Goal: Information Seeking & Learning: Compare options

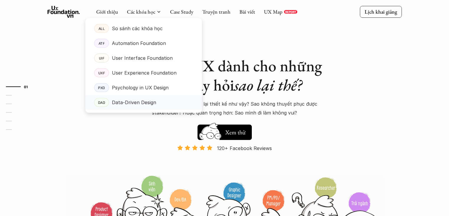
click at [131, 102] on p "Data-Driven Design" at bounding box center [134, 102] width 44 height 9
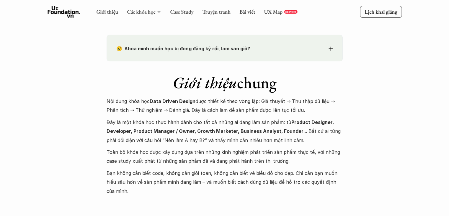
scroll to position [516, 0]
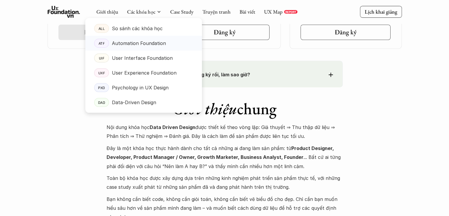
click at [139, 44] on p "Automation Foundation" at bounding box center [139, 43] width 54 height 9
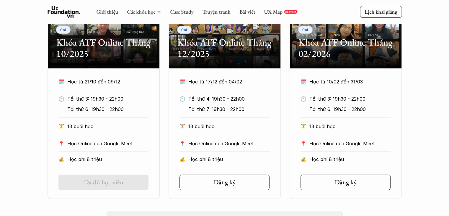
scroll to position [316, 0]
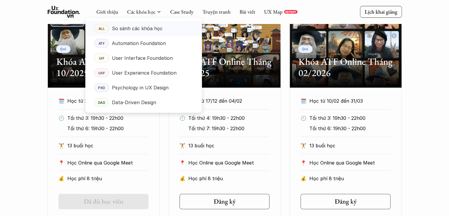
click at [133, 26] on p "So sánh các khóa học" at bounding box center [137, 28] width 51 height 9
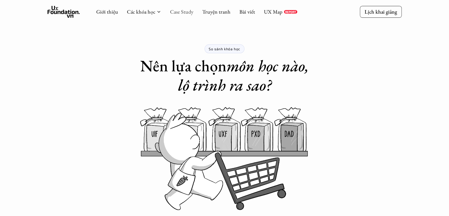
click at [185, 12] on link "Case Study" at bounding box center [181, 11] width 23 height 7
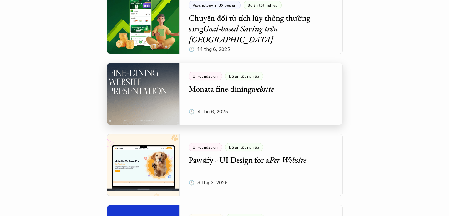
scroll to position [500, 0]
